Goal: Task Accomplishment & Management: Complete application form

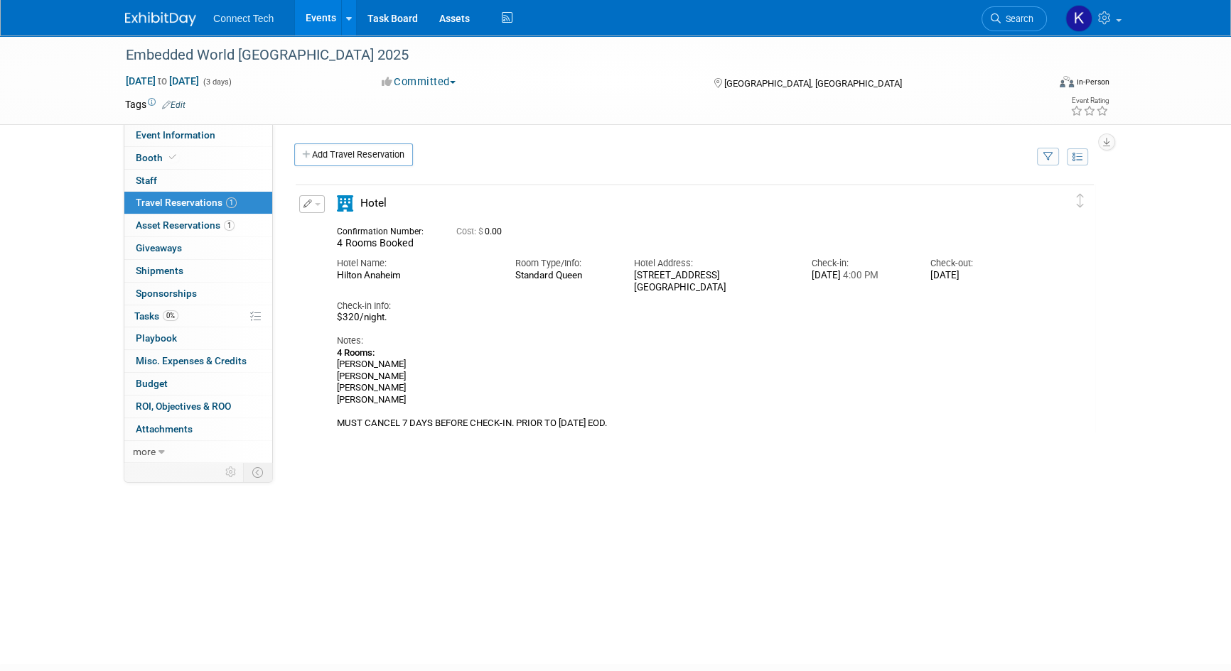
click at [177, 21] on img at bounding box center [160, 19] width 71 height 14
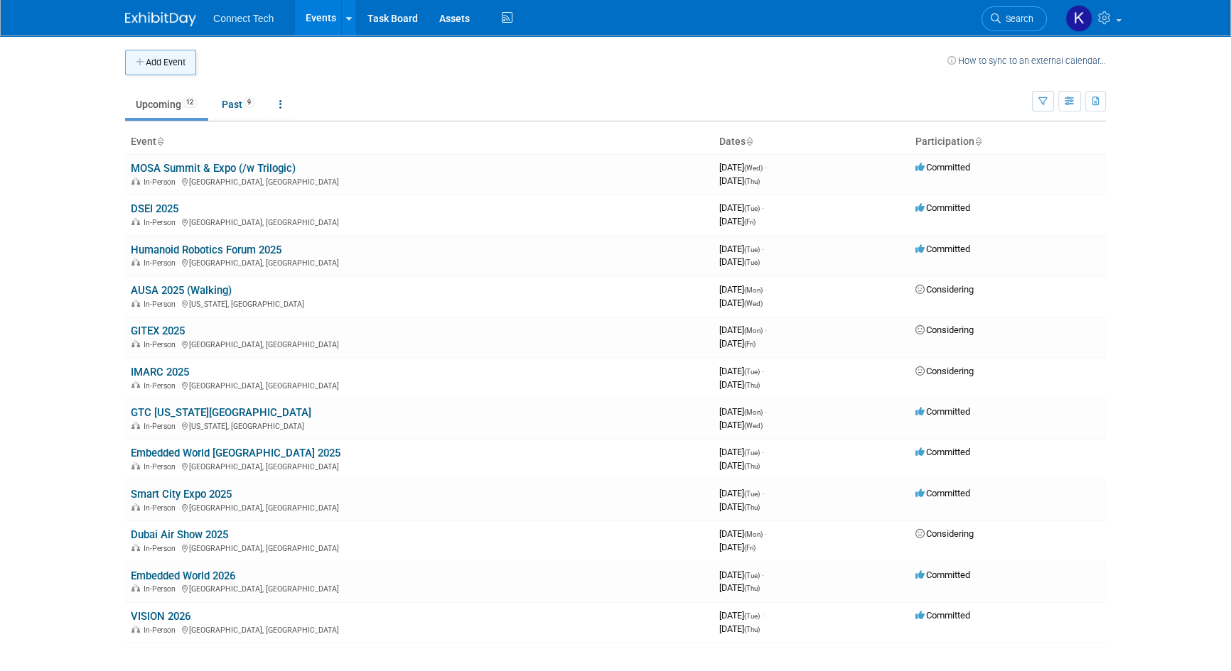
click at [142, 60] on icon "button" at bounding box center [141, 62] width 10 height 9
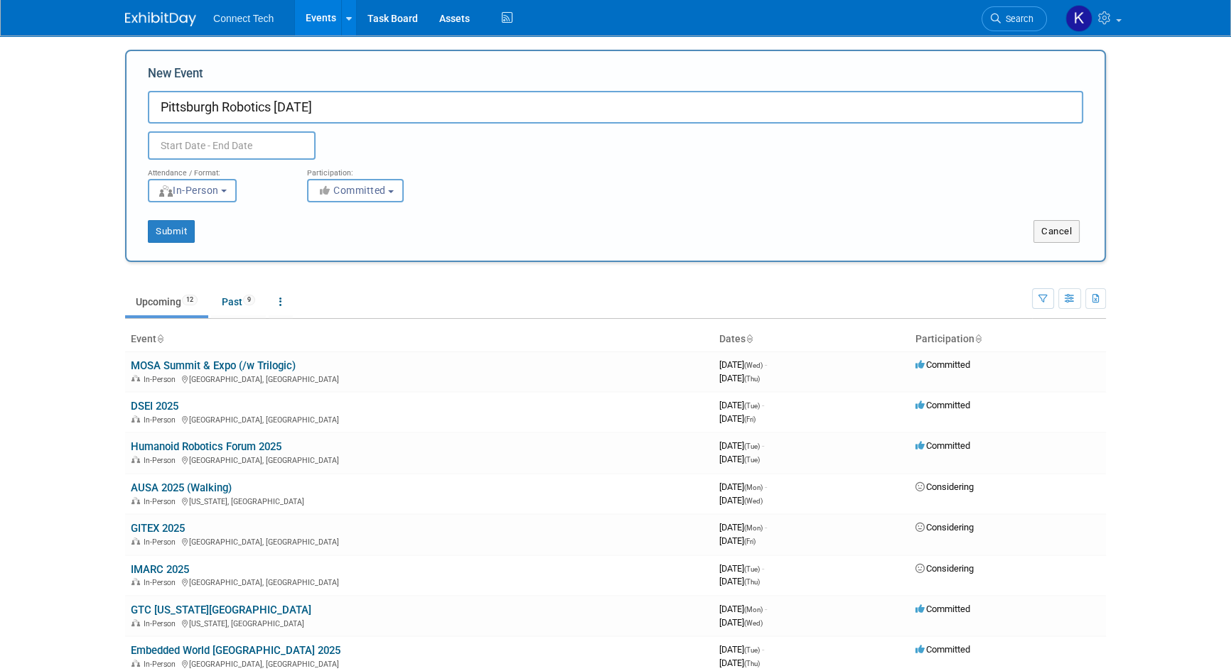
type input "Pittsburgh Robotics [DATE]"
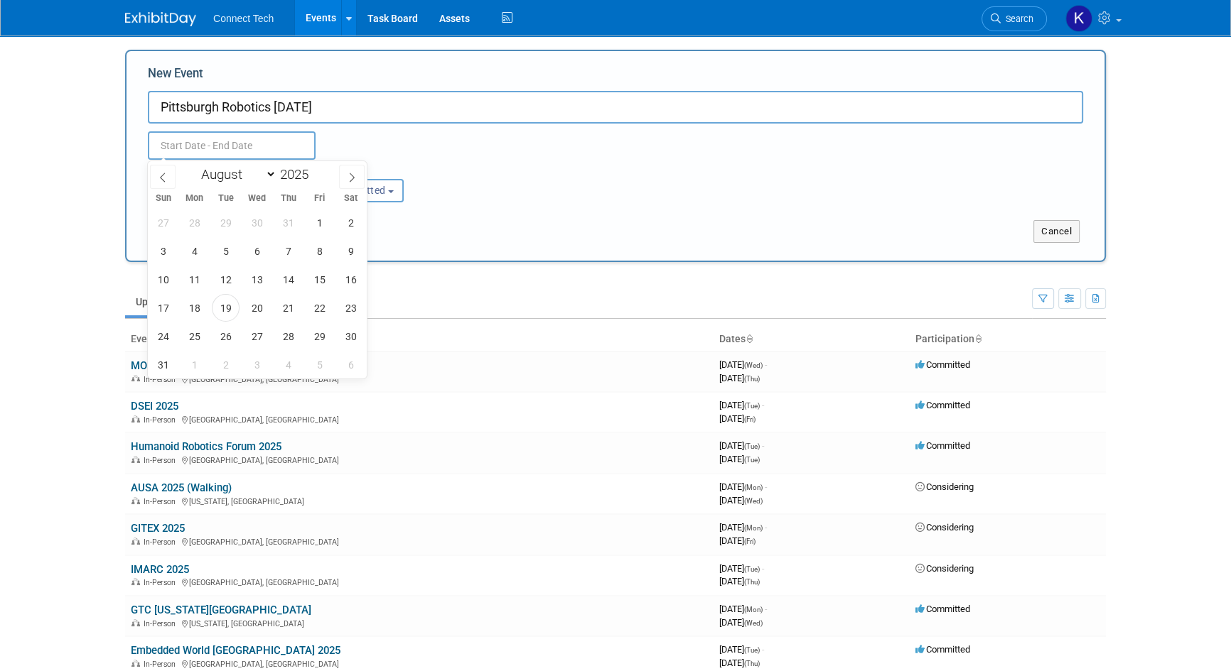
click at [252, 156] on input "text" at bounding box center [232, 145] width 168 height 28
click at [349, 183] on span at bounding box center [352, 177] width 26 height 24
select select "10"
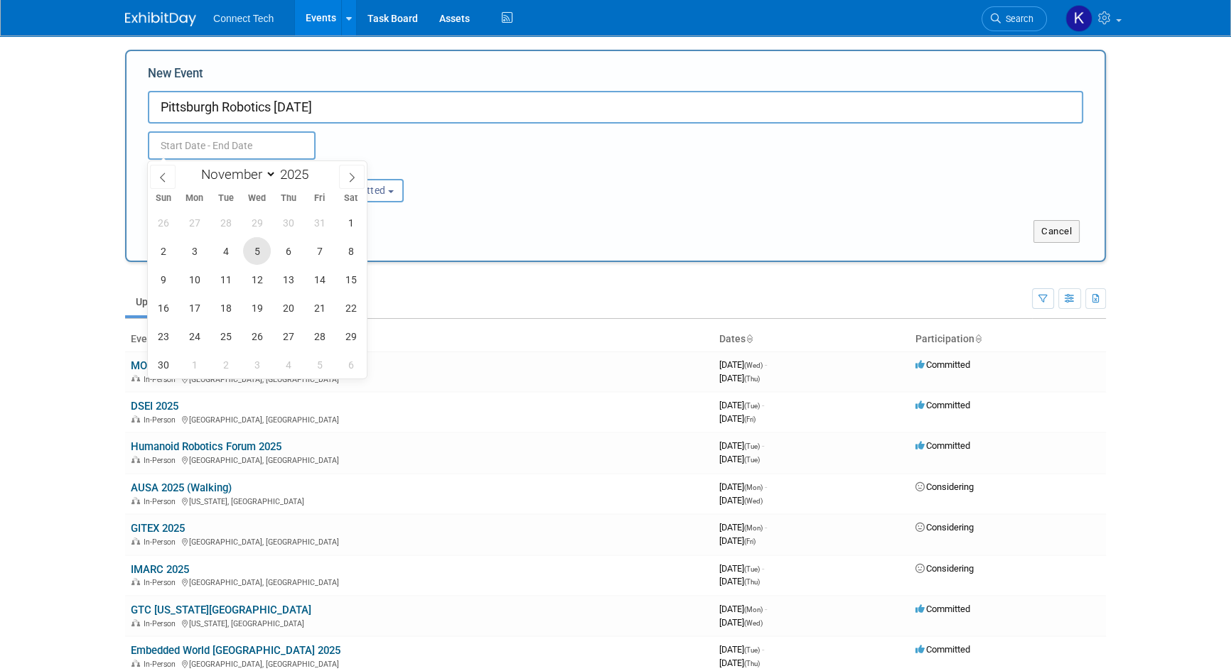
click at [255, 249] on span "5" at bounding box center [257, 251] width 28 height 28
type input "[DATE] to [DATE]"
click at [85, 135] on body "Connect Tech Events Add Event Bulk Upload Events Shareable Event Boards Recentl…" at bounding box center [615, 335] width 1231 height 671
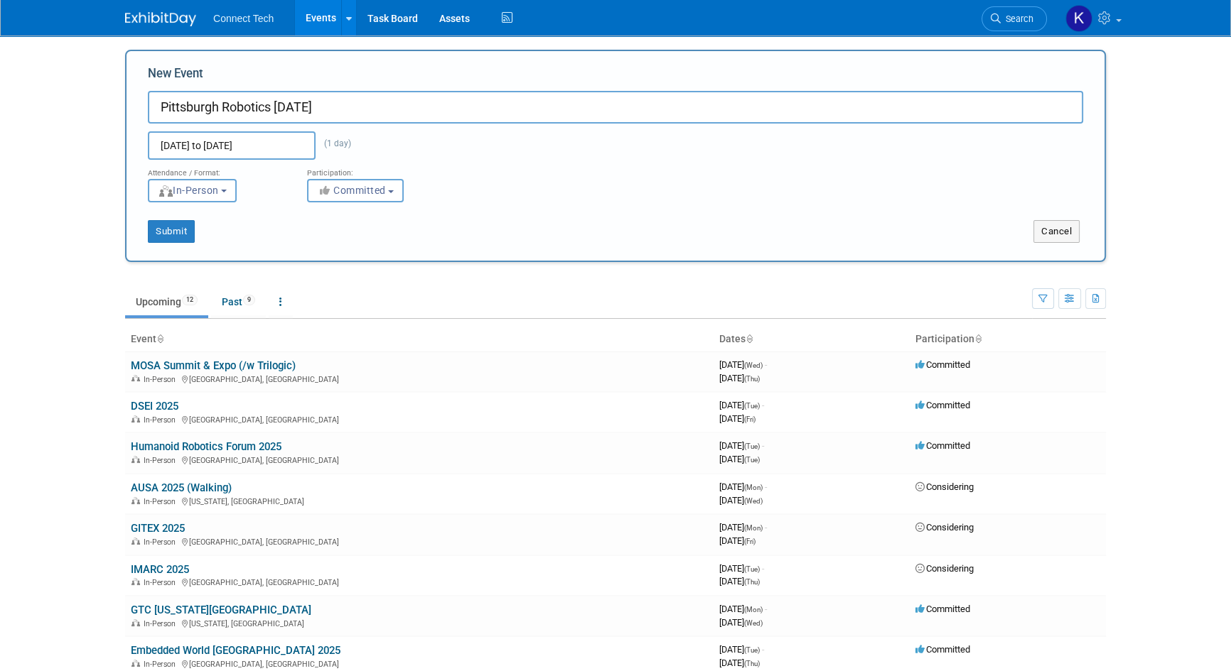
click at [386, 111] on input "Pittsburgh Robotics [DATE]" at bounding box center [615, 107] width 935 height 33
type input "Pittsburgh Robotics [DATE] (/w WDL)"
click at [175, 240] on button "Submit" at bounding box center [171, 231] width 47 height 23
